Goal: Task Accomplishment & Management: Manage account settings

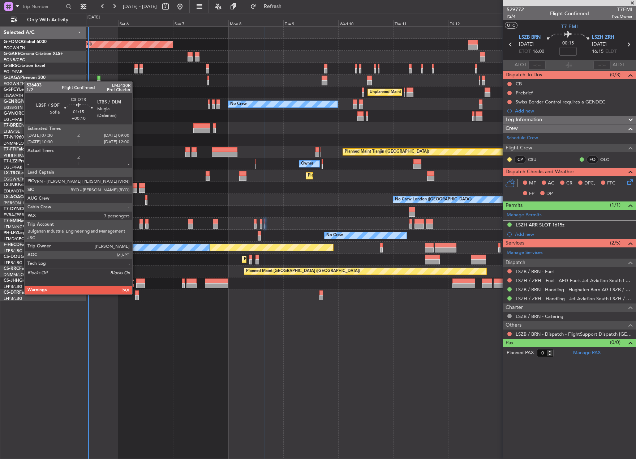
click at [136, 293] on div at bounding box center [137, 292] width 4 height 5
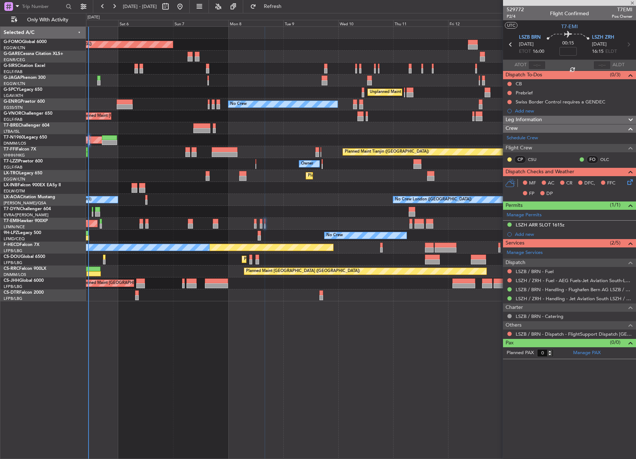
type input "+00:10"
type input "7"
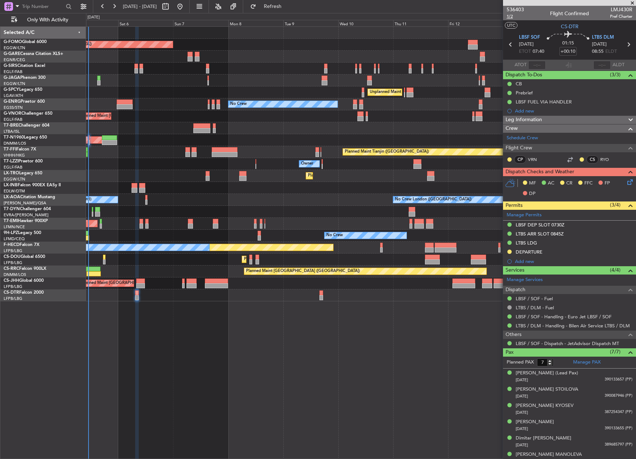
click at [512, 18] on span "1/2" at bounding box center [515, 16] width 17 height 6
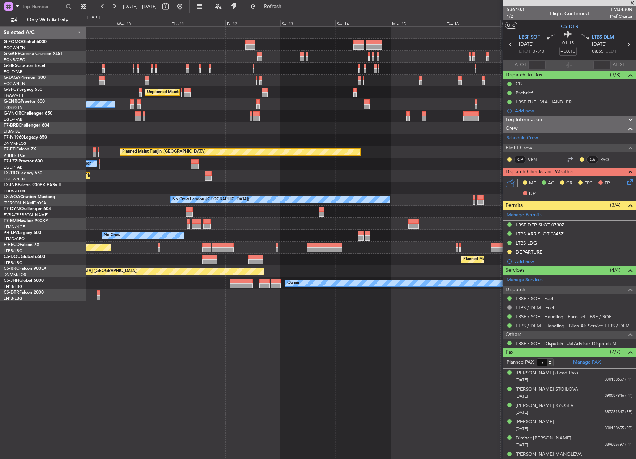
click at [132, 248] on div "Planned Maint [GEOGRAPHIC_DATA] ([GEOGRAPHIC_DATA]) Unplanned Maint [GEOGRAPHIC…" at bounding box center [361, 164] width 550 height 274
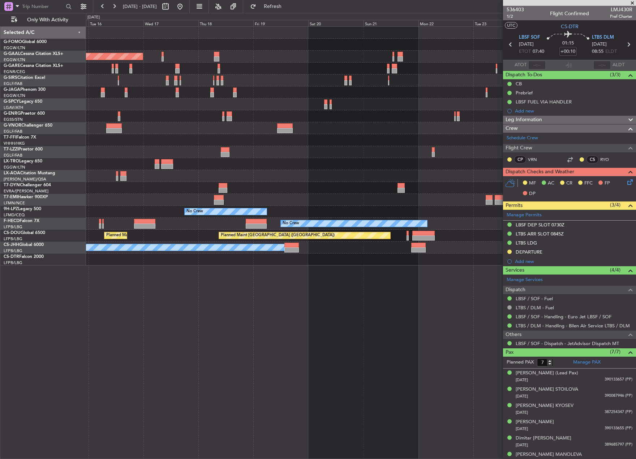
click at [244, 289] on div "Planned Maint Dusseldorf Planned Maint [GEOGRAPHIC_DATA] ([GEOGRAPHIC_DATA]) Pl…" at bounding box center [361, 242] width 550 height 432
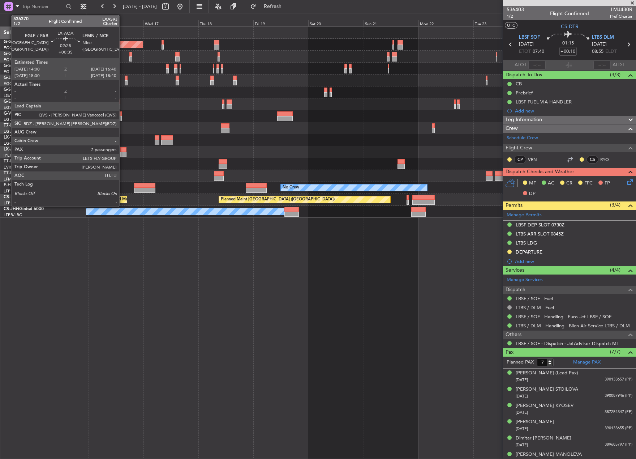
click at [122, 151] on div at bounding box center [123, 149] width 6 height 5
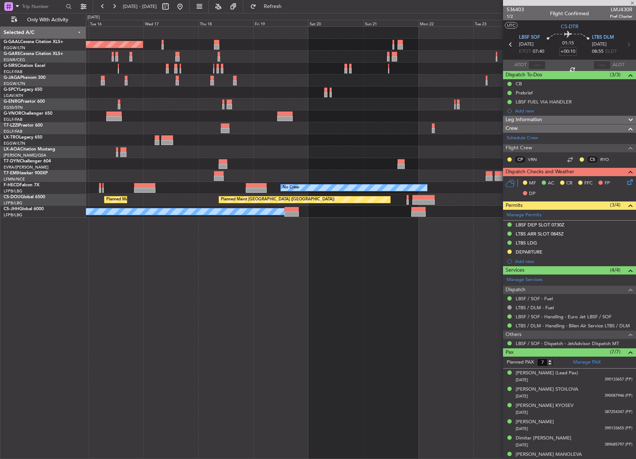
type input "+00:35"
type input "2"
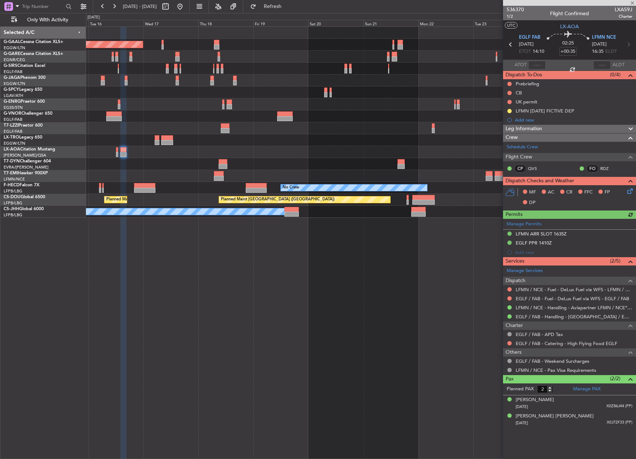
click at [559, 112] on div "LFMN [DATE] FICTIVE DEP" at bounding box center [545, 111] width 59 height 6
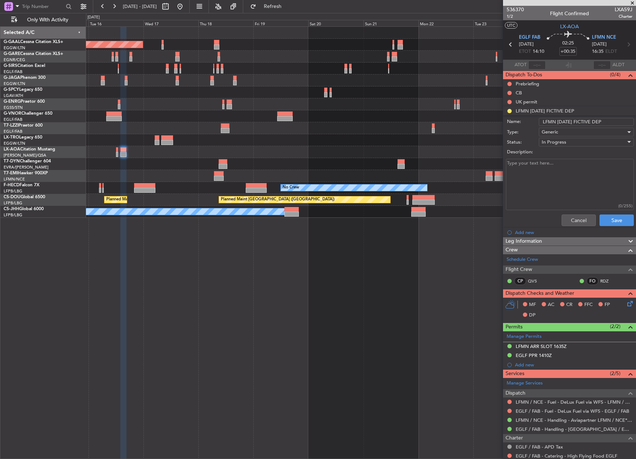
click at [559, 162] on textarea "Description:" at bounding box center [570, 185] width 128 height 52
paste textarea "LFMND000084464"
type textarea "LFMND000084464"
click at [571, 139] on div "In Progress" at bounding box center [584, 142] width 84 height 11
click at [576, 174] on span "Completed" at bounding box center [583, 178] width 85 height 11
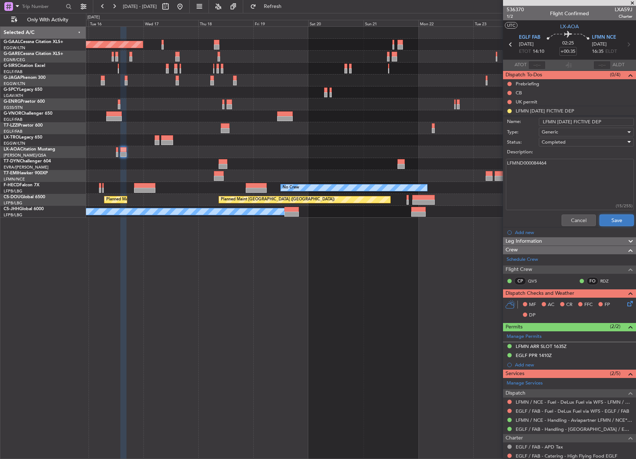
click at [607, 223] on button "Save" at bounding box center [616, 220] width 34 height 12
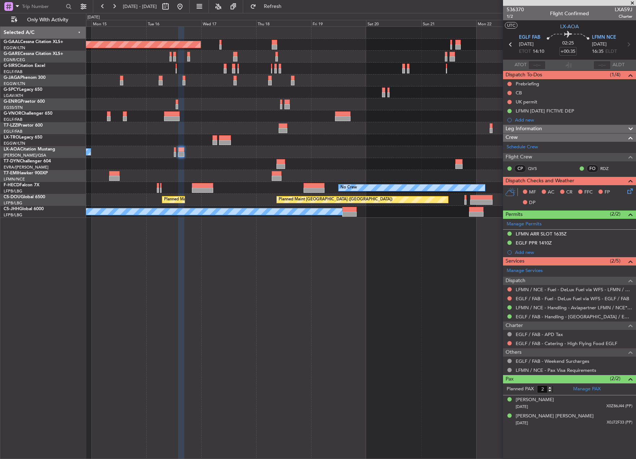
click at [242, 77] on div "Planned Maint Dusseldorf Planned Maint [GEOGRAPHIC_DATA] ([GEOGRAPHIC_DATA]) No…" at bounding box center [361, 122] width 550 height 191
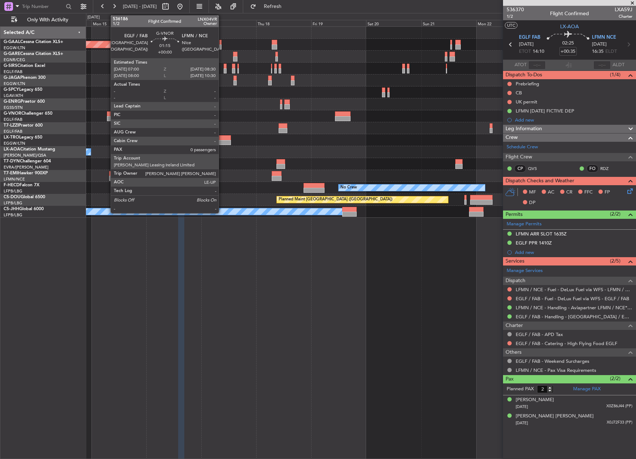
click at [107, 117] on div at bounding box center [109, 118] width 4 height 5
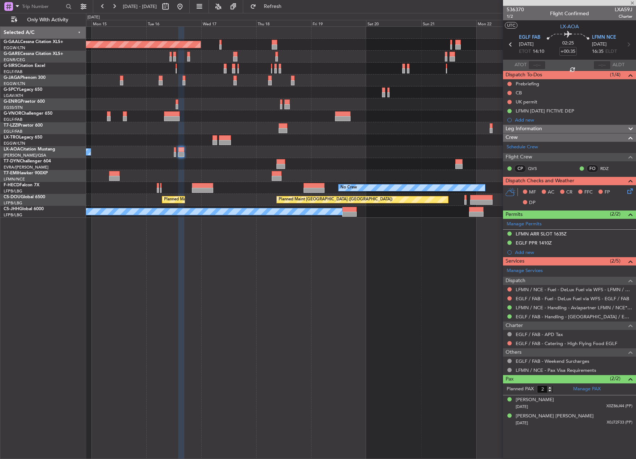
type input "0"
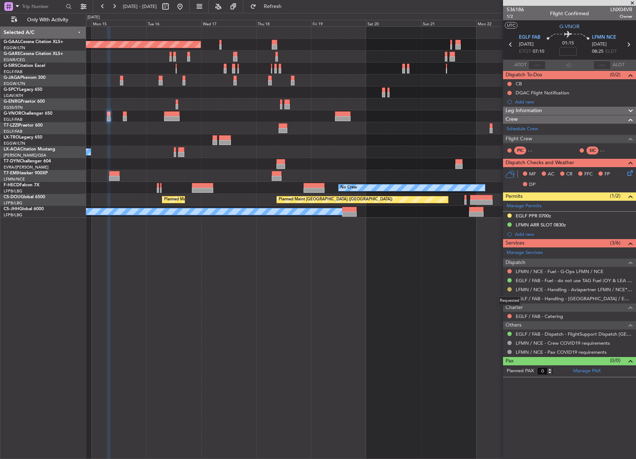
click at [509, 289] on button at bounding box center [509, 289] width 4 height 4
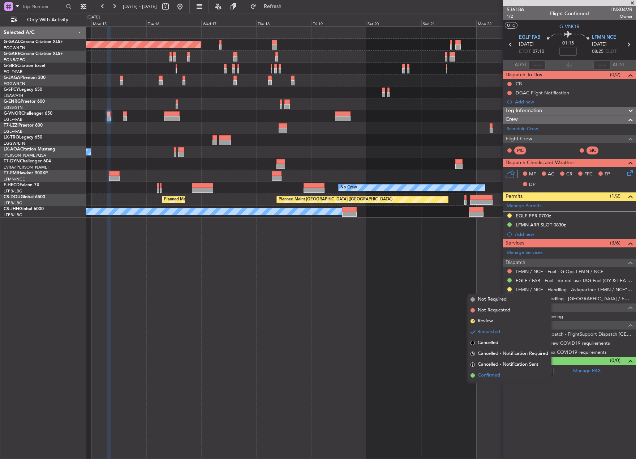
click at [478, 377] on span "Confirmed" at bounding box center [489, 374] width 22 height 7
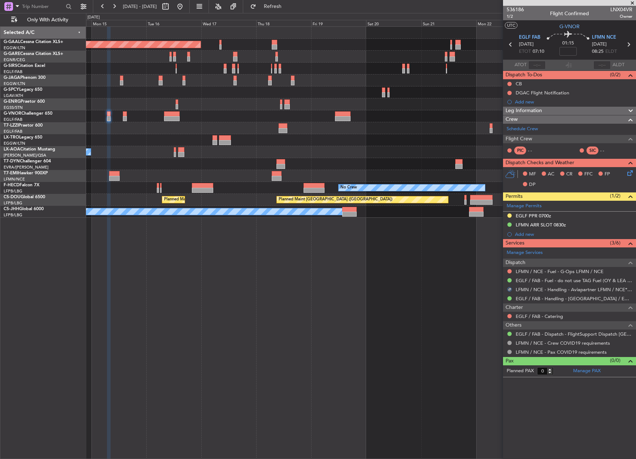
click at [551, 227] on mat-tooltip-component "LFMN ARR SLOT 0830z" at bounding box center [541, 236] width 56 height 19
click at [550, 226] on div "LFMN ARR SLOT 0830z" at bounding box center [541, 225] width 50 height 6
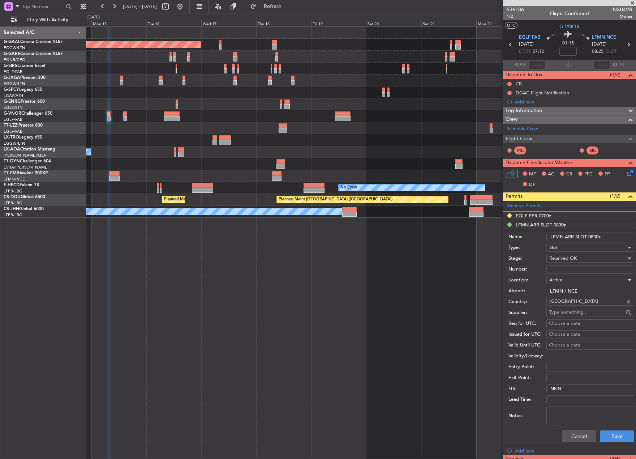
click at [583, 271] on input "Number:" at bounding box center [590, 269] width 88 height 9
paste input "LFMNA000083364"
type input "LFMNA000083364"
click at [618, 433] on button "Save" at bounding box center [617, 436] width 34 height 12
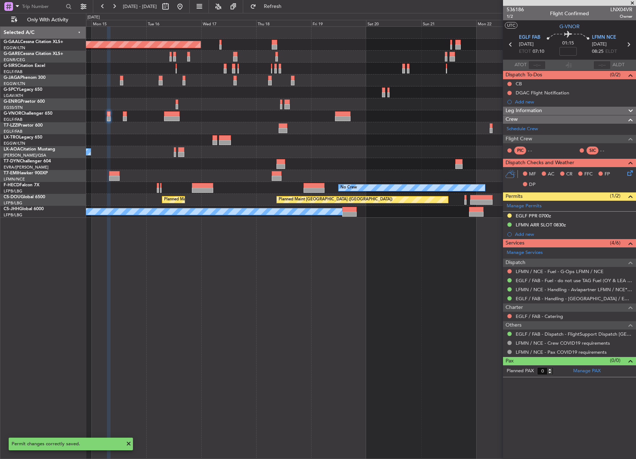
click at [124, 121] on div at bounding box center [361, 116] width 550 height 12
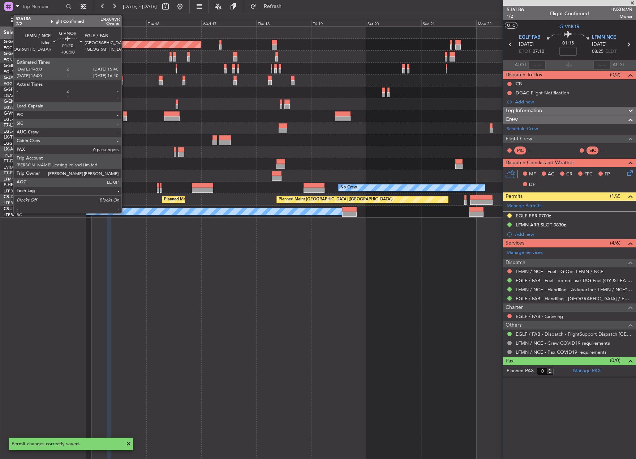
click at [125, 116] on div at bounding box center [125, 118] width 4 height 5
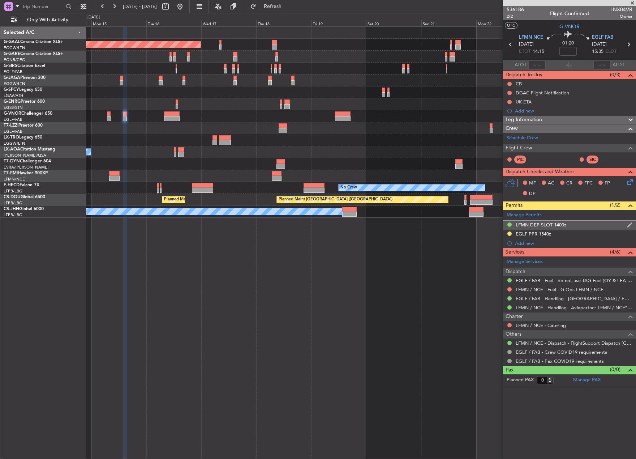
click at [540, 224] on div "LFMN DEP SLOT 1400z" at bounding box center [541, 225] width 51 height 6
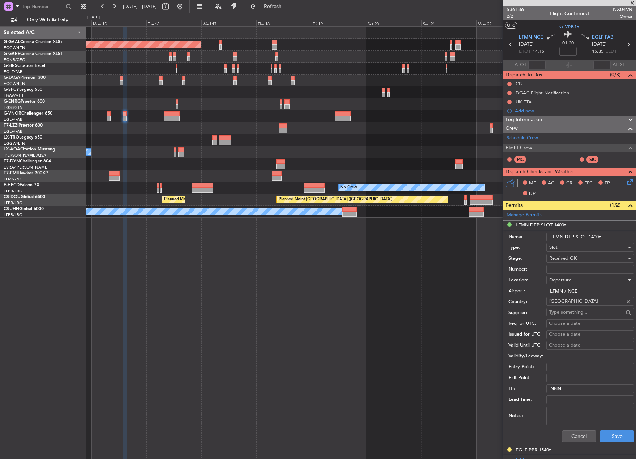
click at [565, 269] on input "Number:" at bounding box center [590, 269] width 88 height 9
paste input "LFMND000083365"
type input "LFMND000083365"
click at [616, 437] on button "Save" at bounding box center [617, 436] width 34 height 12
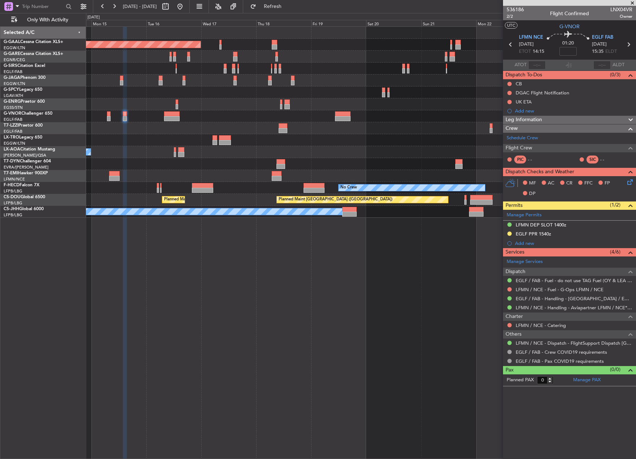
drag, startPoint x: 201, startPoint y: 10, endPoint x: 203, endPoint y: 16, distance: 6.2
click at [186, 10] on button at bounding box center [180, 7] width 12 height 12
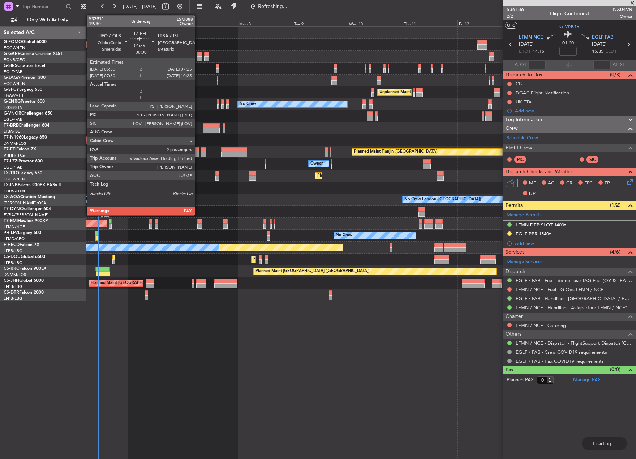
click at [198, 152] on div at bounding box center [197, 154] width 5 height 5
type input "2"
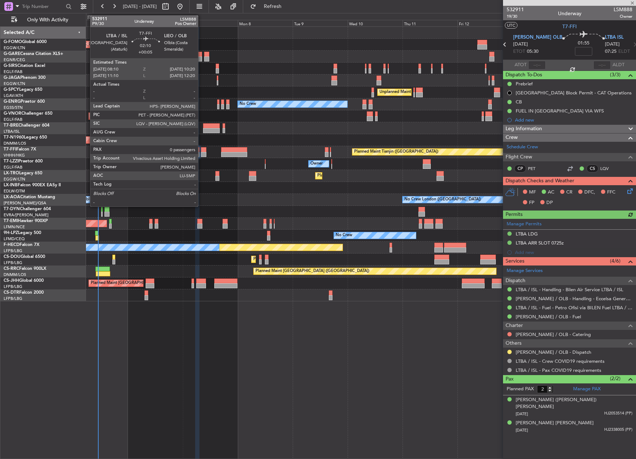
click at [201, 154] on div at bounding box center [203, 154] width 5 height 5
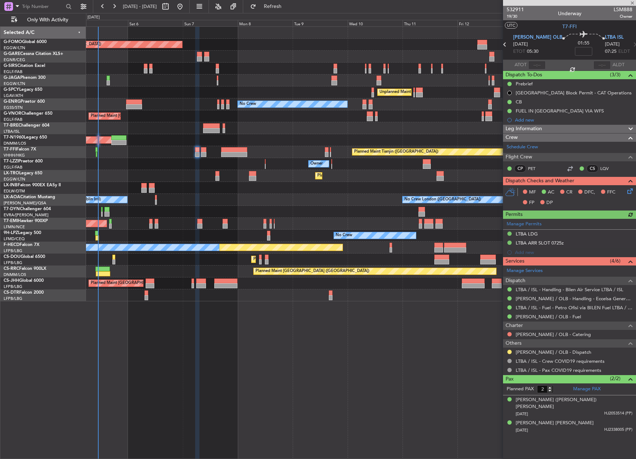
type input "+00:05"
type input "0"
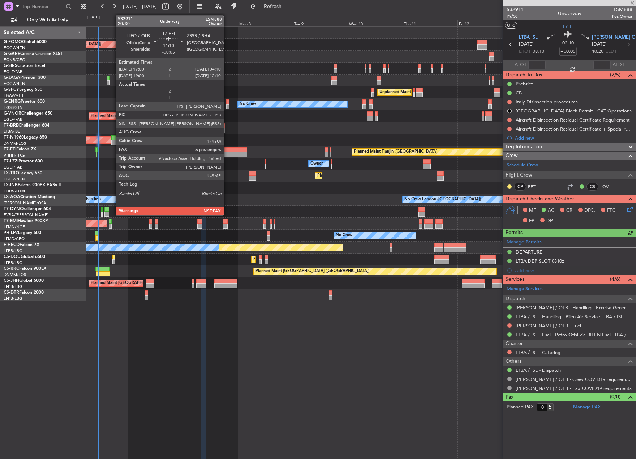
click at [227, 154] on div at bounding box center [234, 154] width 26 height 5
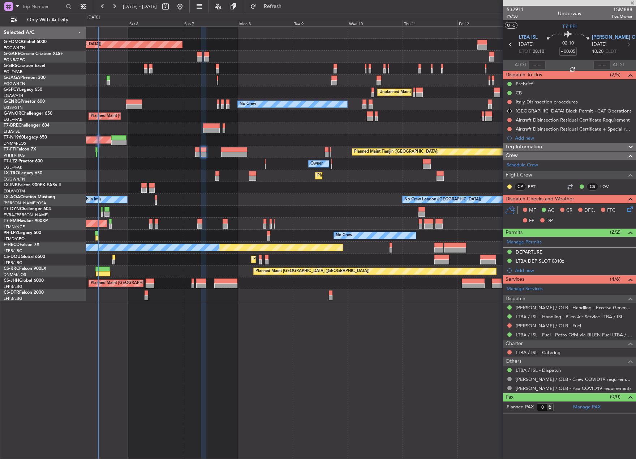
type input "-00:05"
type input "6"
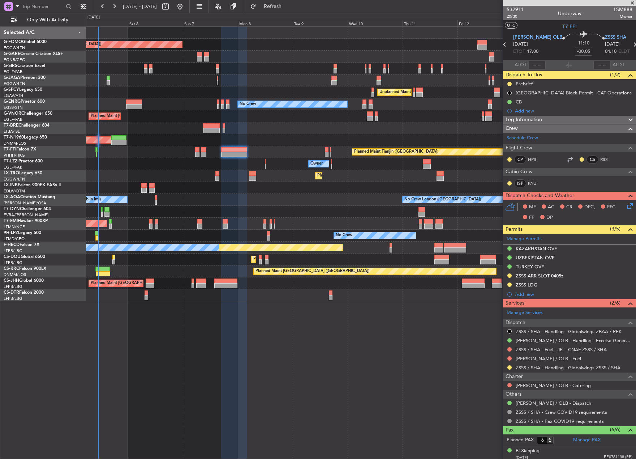
scroll to position [85, 0]
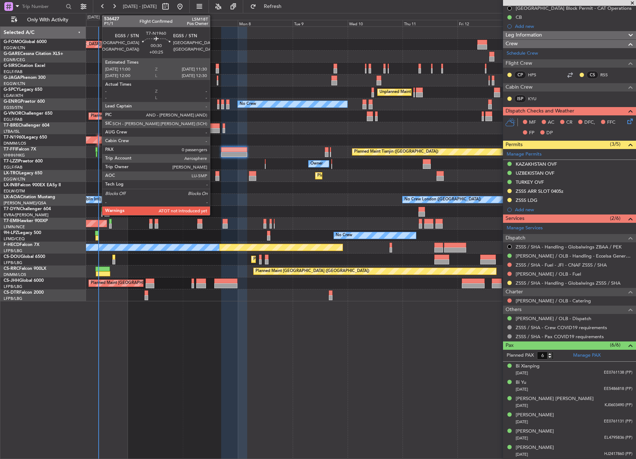
click at [98, 139] on div at bounding box center [98, 137] width 1 height 5
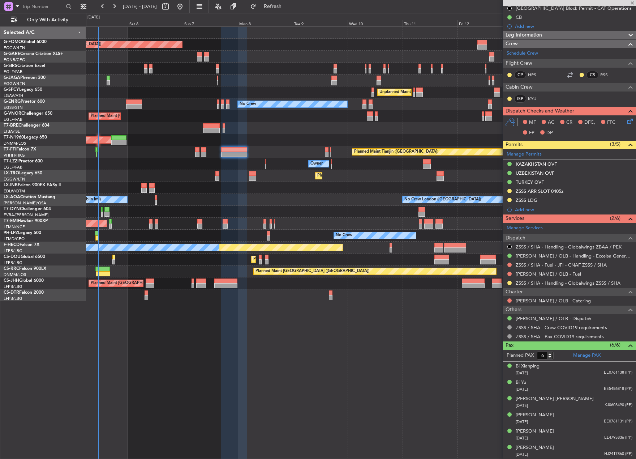
type input "+00:25"
type input "0"
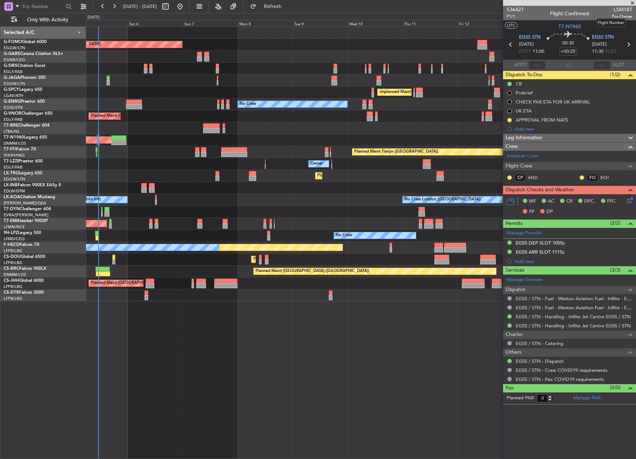
click at [616, 9] on span "LSM18T" at bounding box center [622, 10] width 21 height 8
copy span "LSM18T"
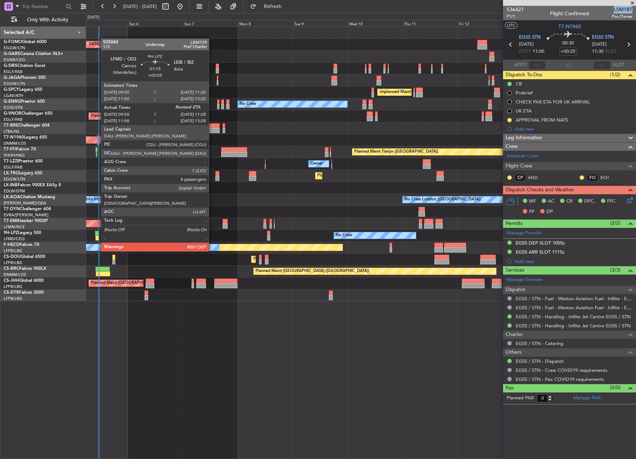
click at [97, 237] on div at bounding box center [97, 237] width 4 height 5
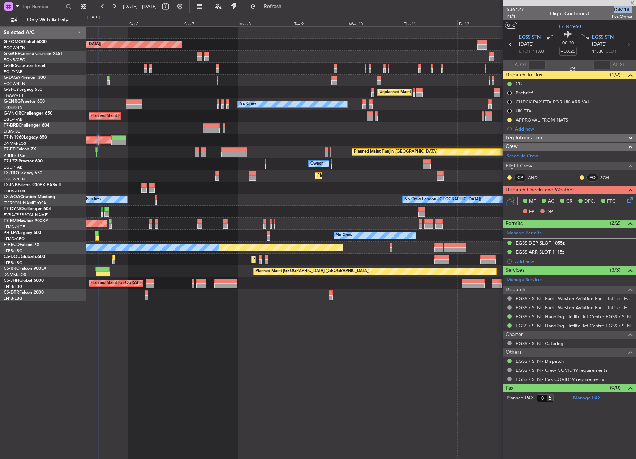
type input "+00:05"
type input "10:08"
type input "8"
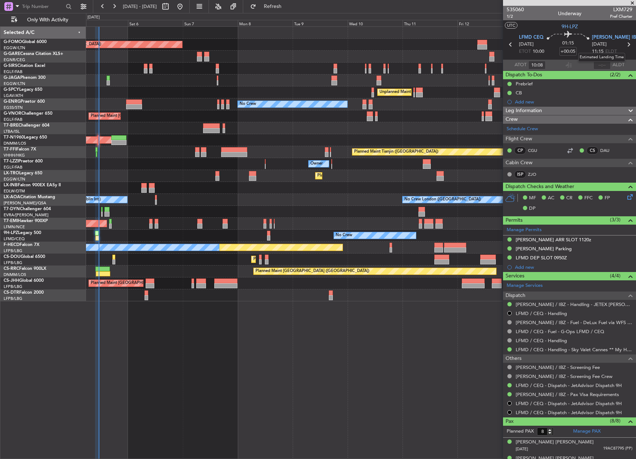
click at [599, 63] on mat-tooltip-component "Estimated Landing Time" at bounding box center [601, 57] width 57 height 19
click at [596, 66] on input "text" at bounding box center [601, 65] width 17 height 9
click at [583, 66] on section "ATOT 10:08 1120 ALDT" at bounding box center [569, 65] width 133 height 11
type input "11:20"
click at [170, 348] on div "Planned Maint [GEOGRAPHIC_DATA] ([GEOGRAPHIC_DATA]) Planned Maint [GEOGRAPHIC_D…" at bounding box center [361, 242] width 550 height 432
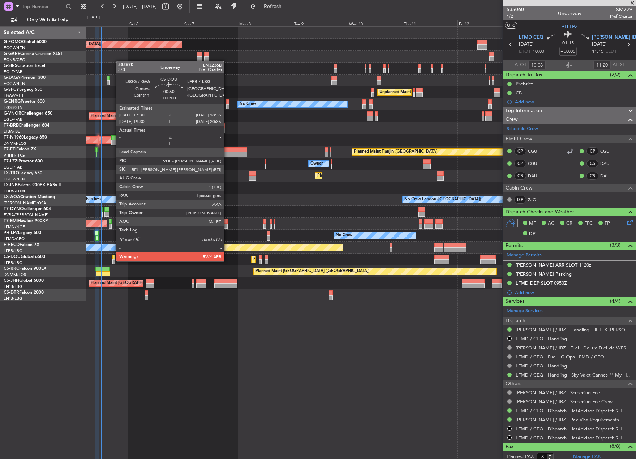
click at [112, 260] on div at bounding box center [113, 261] width 3 height 5
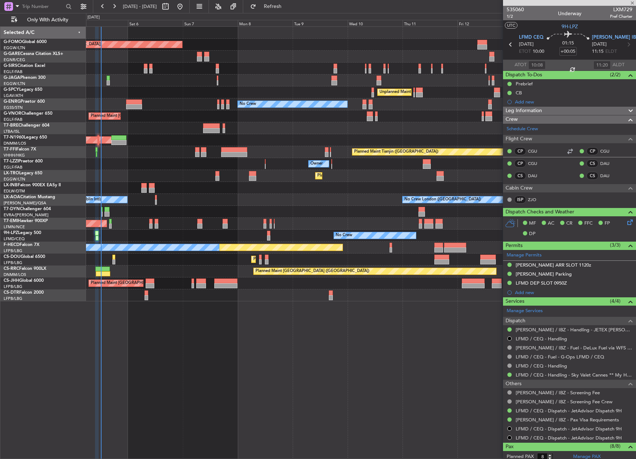
type input "1"
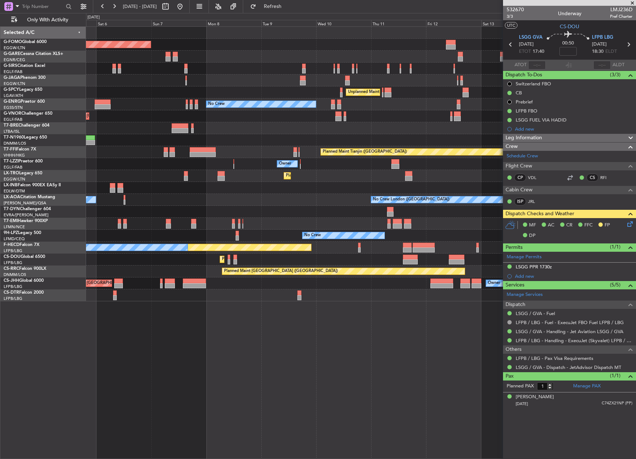
click at [434, 262] on div "Planned Maint Paris (Le Bourget) Planned Maint Paris (Le Bourget) No Crew" at bounding box center [361, 259] width 550 height 12
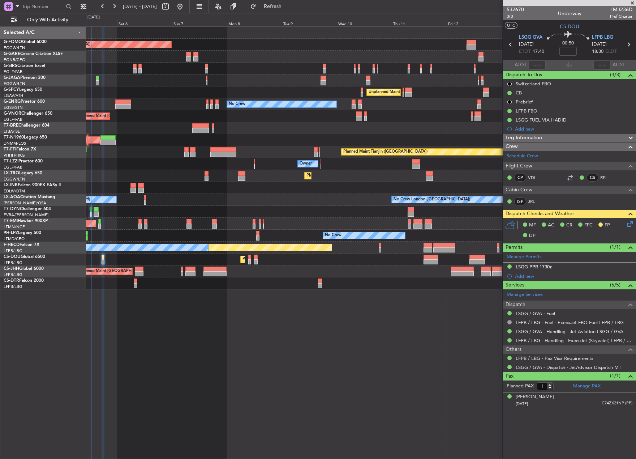
click at [141, 264] on div "Planned Maint Paris (Le Bourget) Planned Maint Paris (Le Bourget) Planned Maint…" at bounding box center [361, 259] width 550 height 12
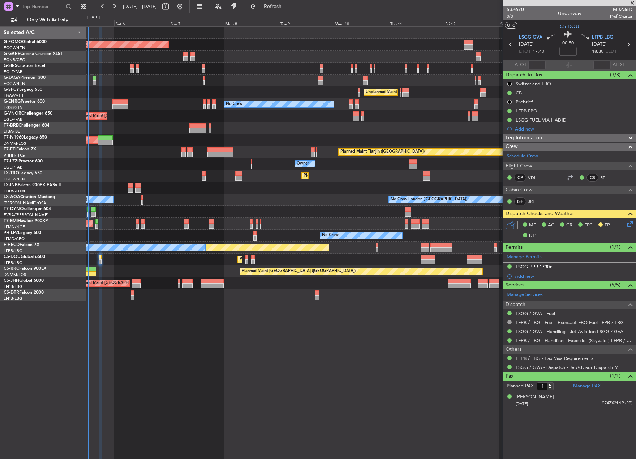
click at [131, 283] on div "Planned Maint Paris (Le Bourget) Owner Planned Maint Paris (Le Bourget)" at bounding box center [361, 283] width 550 height 12
click at [130, 299] on div "Planned Maint Sofia Planned Maint Istanbul (Ataturk)" at bounding box center [361, 295] width 550 height 12
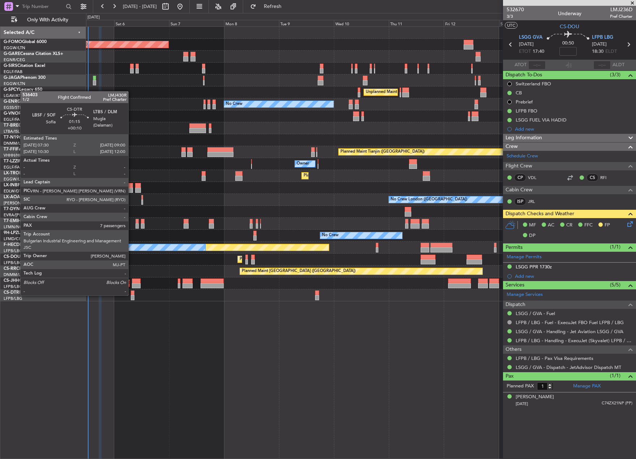
click at [132, 295] on div at bounding box center [133, 292] width 4 height 5
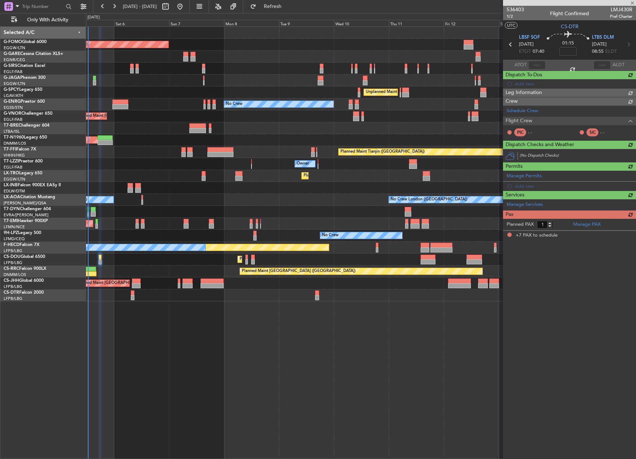
type input "+00:10"
type input "7"
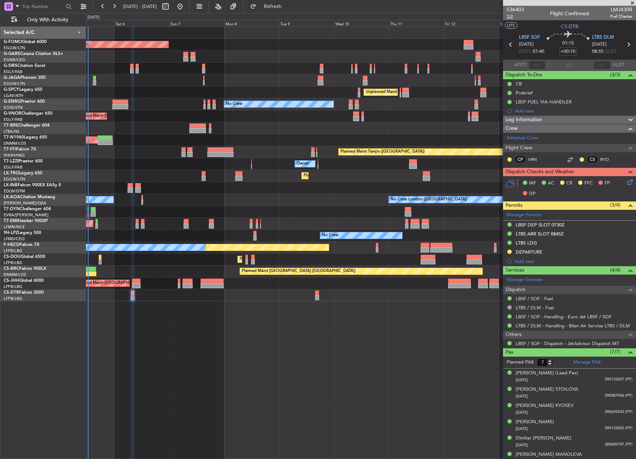
click at [507, 17] on span "1/2" at bounding box center [515, 16] width 17 height 6
